Goal: Information Seeking & Learning: Obtain resource

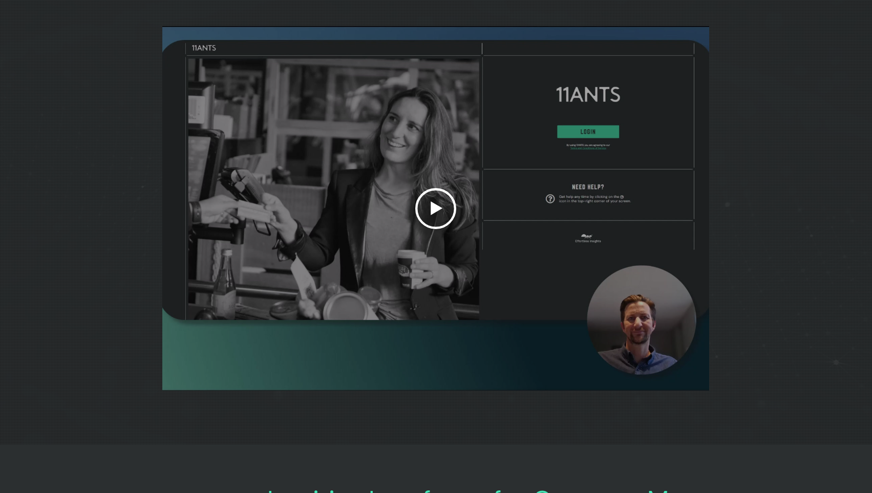
scroll to position [3112, 0]
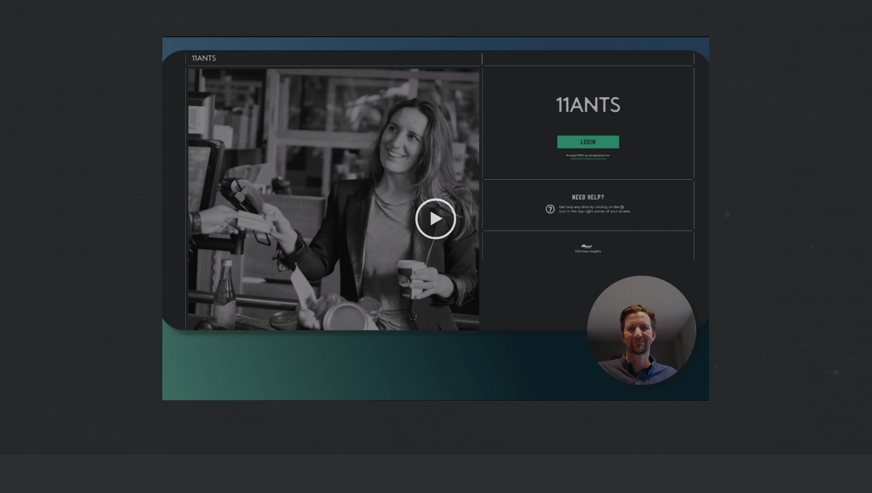
click at [447, 231] on icon "Play video" at bounding box center [435, 218] width 41 height 41
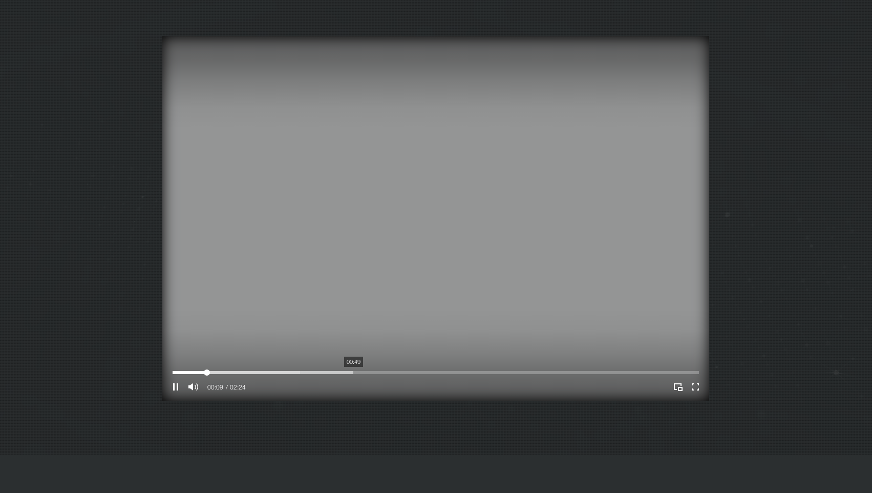
click at [353, 374] on div at bounding box center [436, 372] width 526 height 3
click at [172, 393] on icon "Pause" at bounding box center [175, 386] width 13 height 13
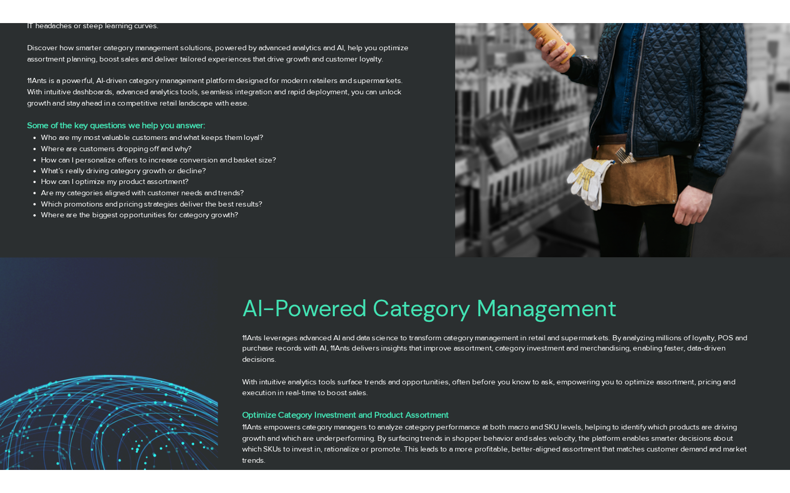
scroll to position [391, 0]
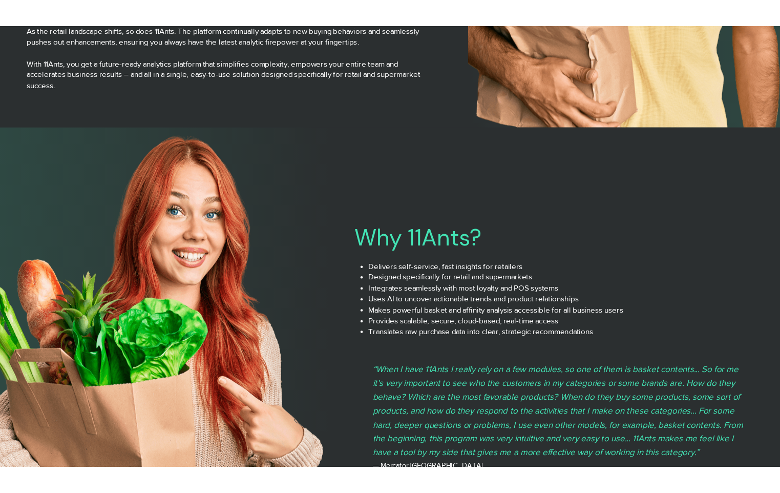
scroll to position [1806, 0]
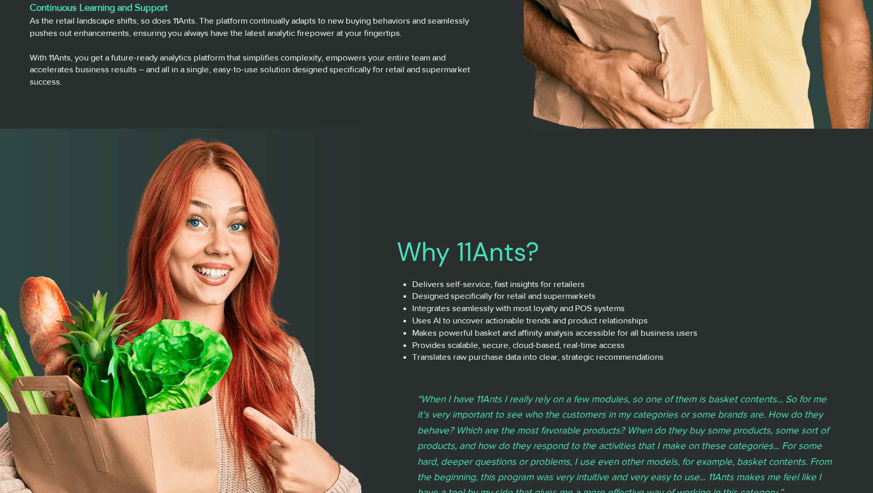
click at [790, 220] on div at bounding box center [620, 375] width 506 height 493
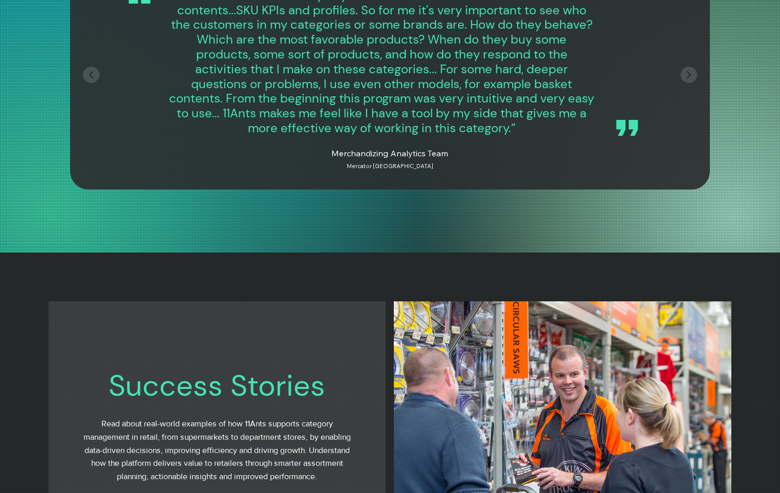
scroll to position [4383, 0]
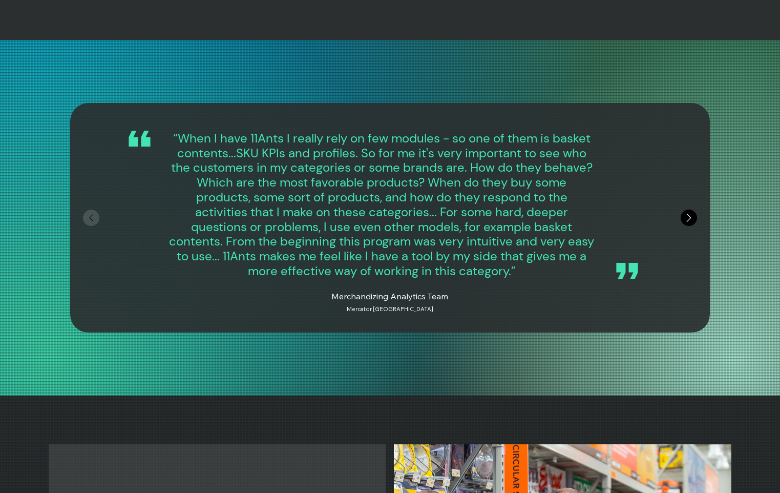
click at [686, 221] on icon "Next" at bounding box center [689, 217] width 14 height 14
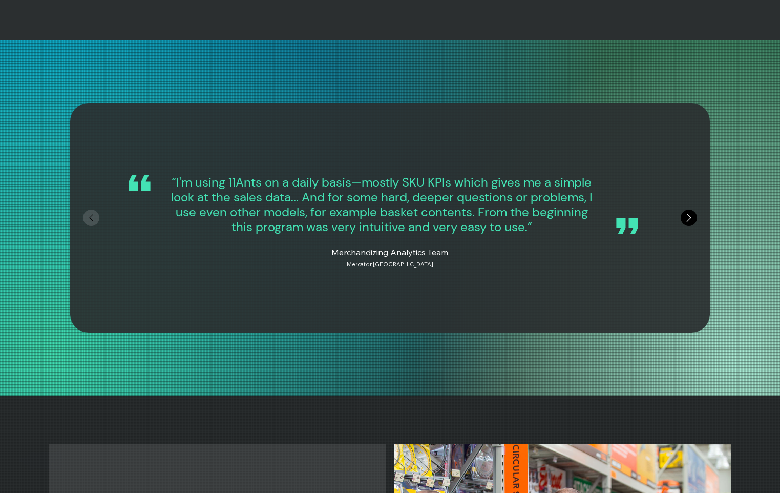
click at [686, 221] on icon "Next" at bounding box center [689, 217] width 14 height 14
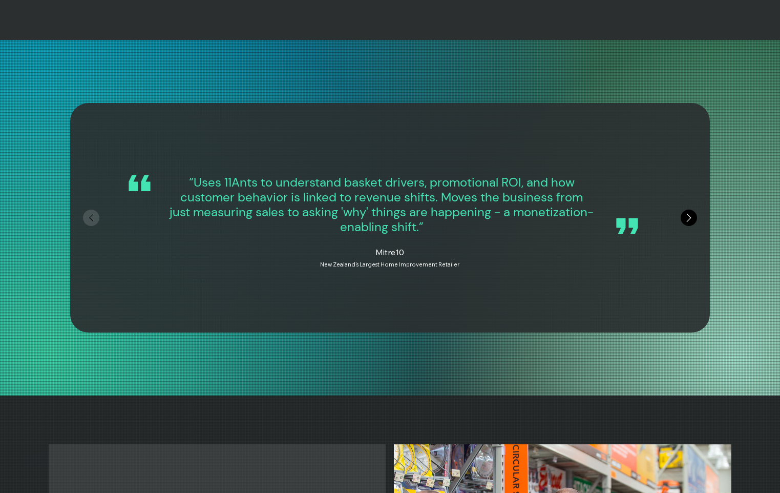
click at [686, 220] on icon "Next" at bounding box center [689, 217] width 14 height 14
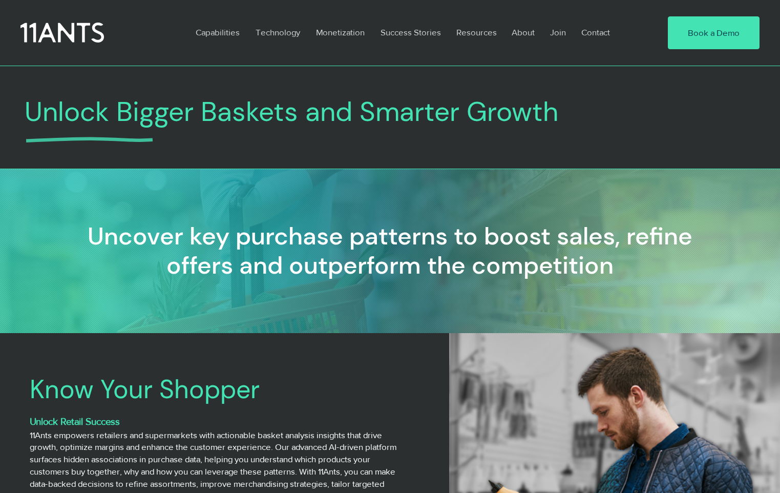
scroll to position [0, 363]
click at [274, 30] on p "Technology" at bounding box center [277, 32] width 55 height 24
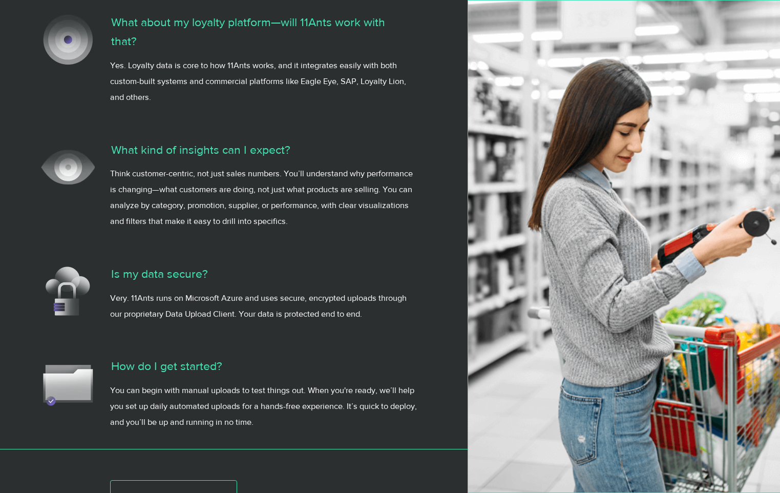
scroll to position [2974, 0]
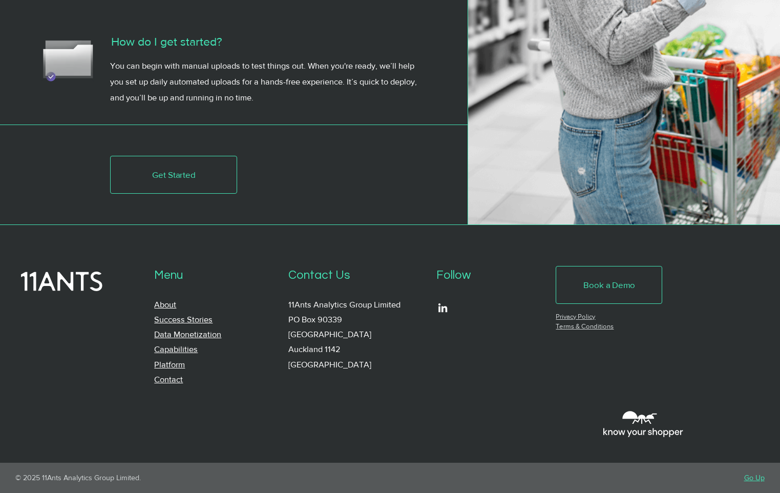
click at [632, 283] on span "Book a Demo" at bounding box center [609, 285] width 52 height 12
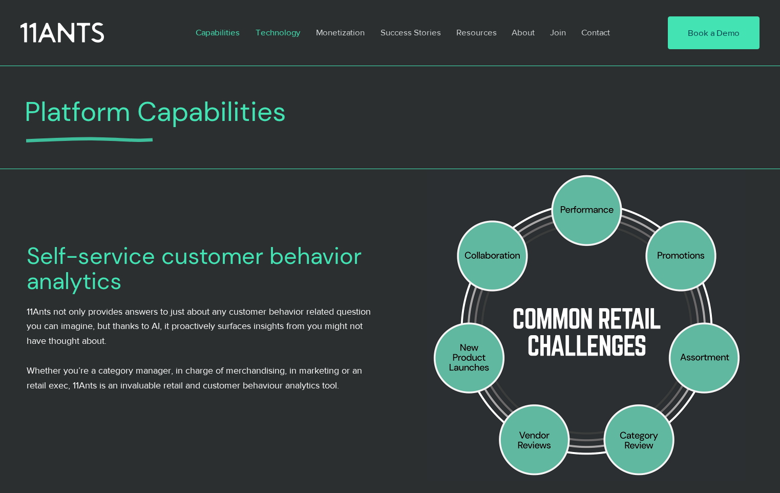
click at [286, 33] on p "Technology" at bounding box center [277, 32] width 55 height 24
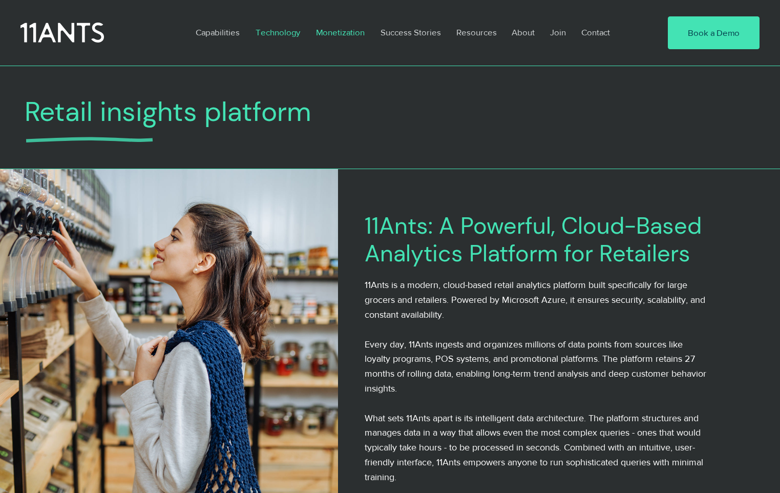
click at [353, 33] on p "Monetization" at bounding box center [340, 32] width 59 height 24
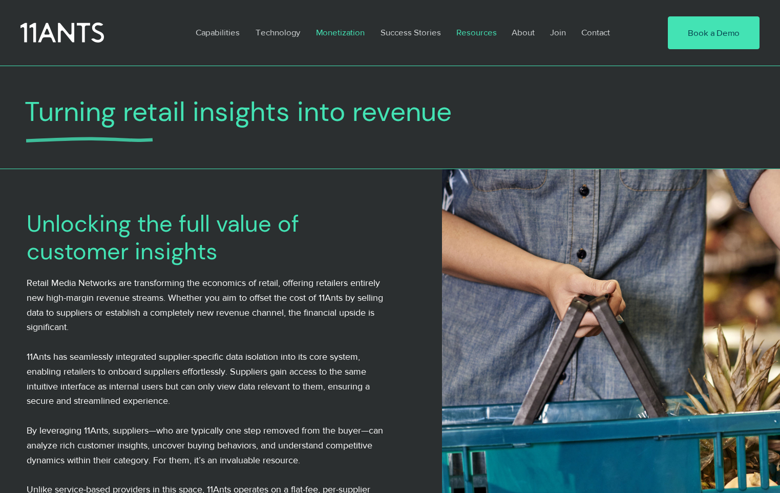
click at [480, 29] on p "Resources" at bounding box center [476, 32] width 51 height 24
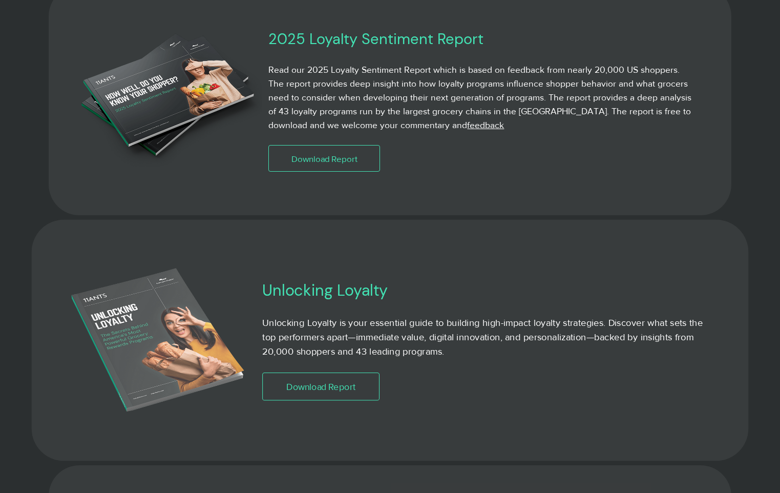
scroll to position [648, 0]
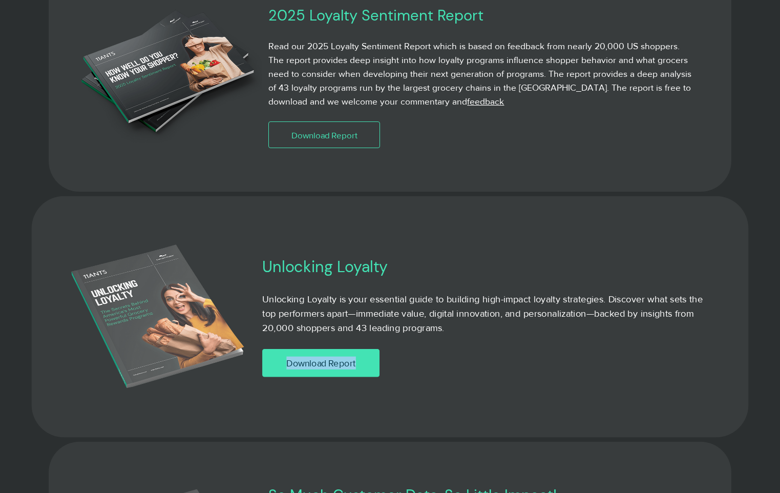
click at [313, 360] on span "Download Report" at bounding box center [320, 362] width 69 height 13
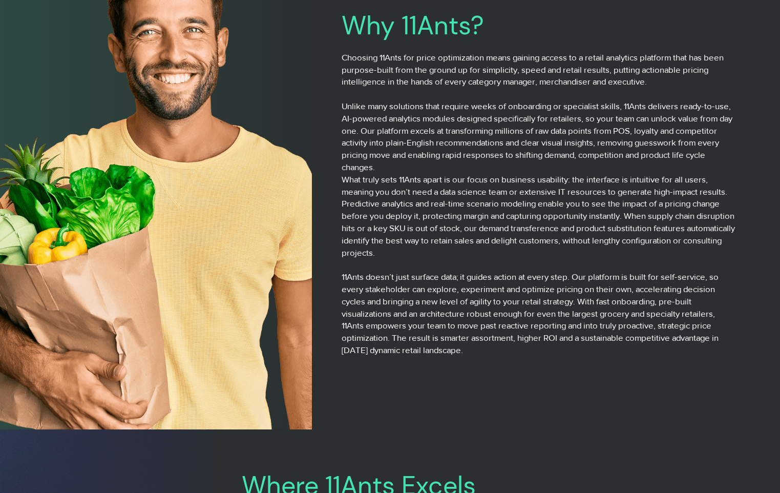
scroll to position [1337, 0]
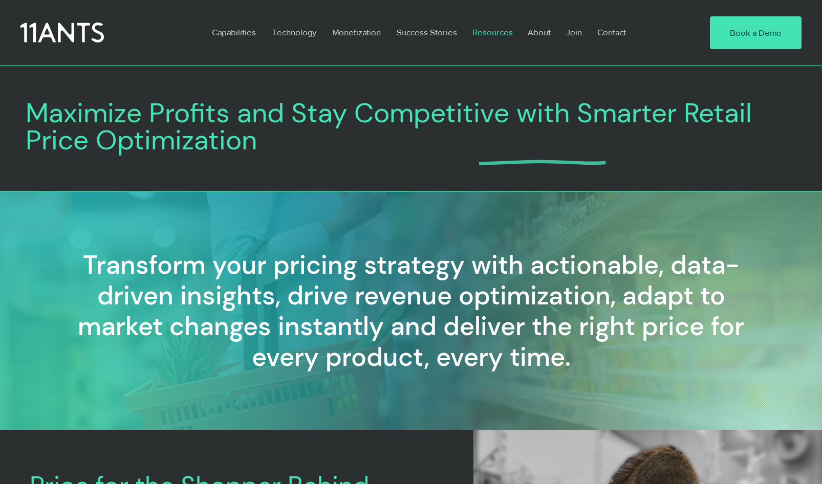
click at [482, 35] on p "Resources" at bounding box center [493, 32] width 51 height 24
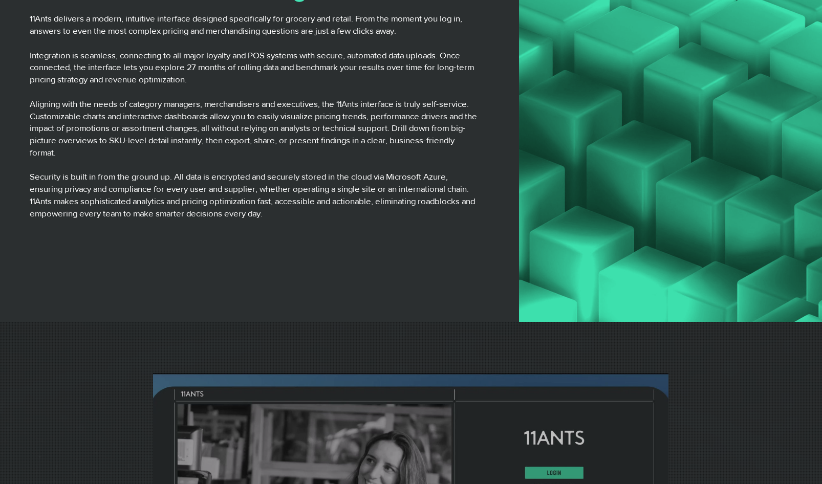
scroll to position [2823, 0]
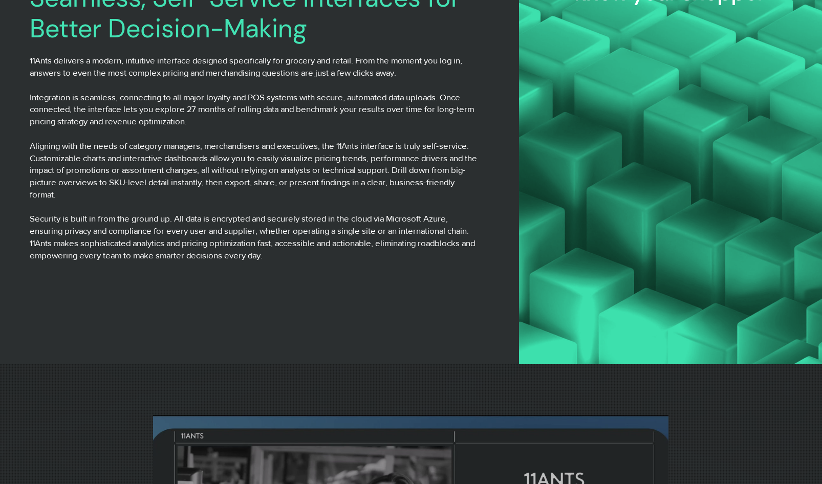
scroll to position [2912, 0]
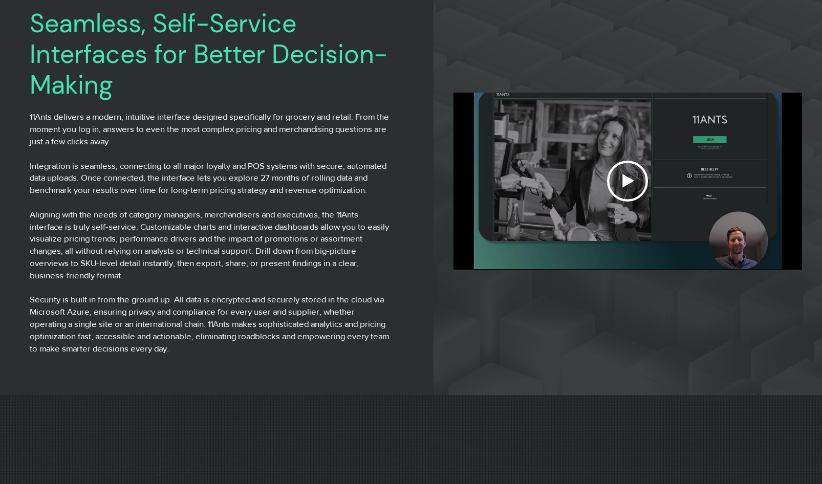
scroll to position [2798, 0]
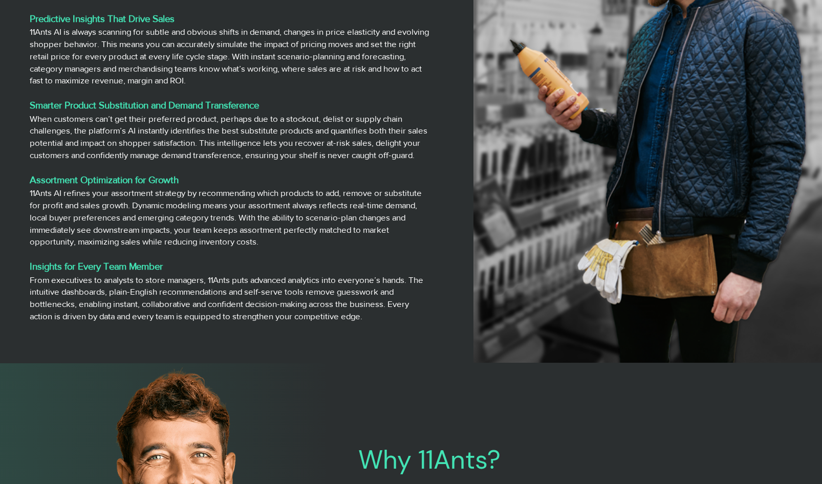
scroll to position [1048, 0]
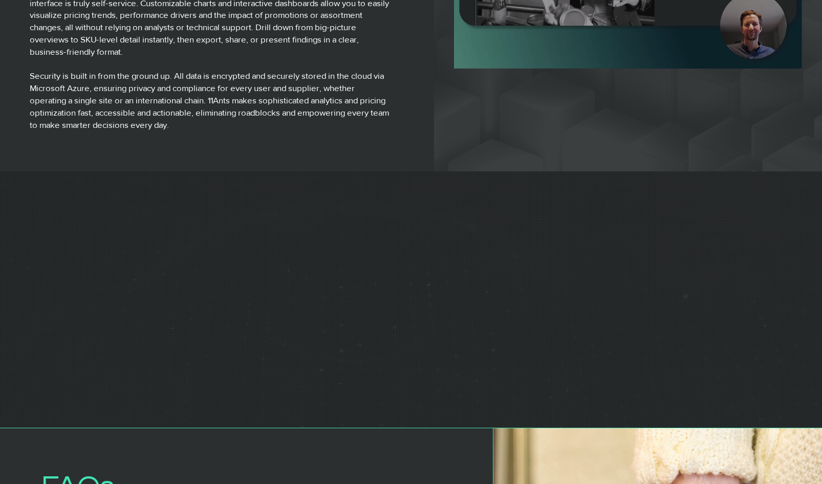
scroll to position [3125, 0]
